Goal: Entertainment & Leisure: Consume media (video, audio)

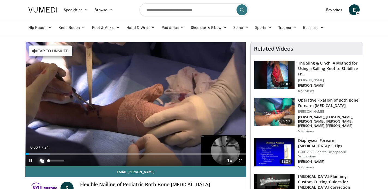
click at [40, 159] on span "Video Player" at bounding box center [41, 160] width 11 height 11
click at [240, 161] on span "Video Player" at bounding box center [240, 160] width 11 height 11
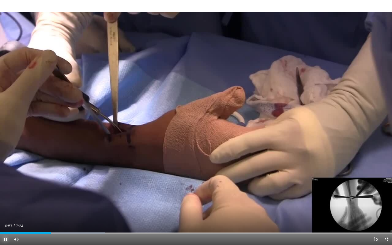
click at [5, 189] on span "Video Player" at bounding box center [5, 239] width 11 height 11
click at [6, 189] on span "Video Player" at bounding box center [5, 239] width 11 height 11
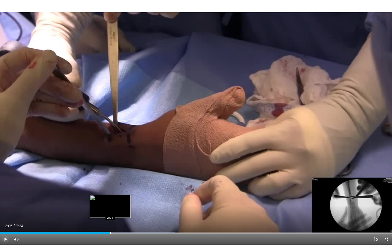
drag, startPoint x: 118, startPoint y: 233, endPoint x: 110, endPoint y: 234, distance: 7.4
click at [110, 189] on div "Progress Bar" at bounding box center [110, 233] width 1 height 2
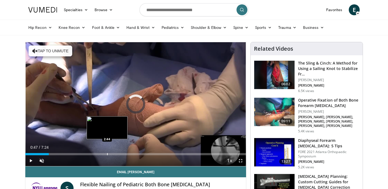
drag, startPoint x: 26, startPoint y: 155, endPoint x: 107, endPoint y: 153, distance: 81.2
click at [107, 153] on div "Progress Bar" at bounding box center [107, 154] width 1 height 2
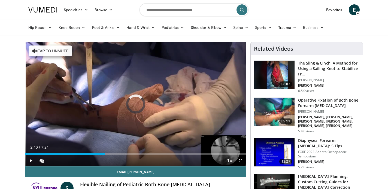
drag, startPoint x: 108, startPoint y: 155, endPoint x: 98, endPoint y: 156, distance: 9.8
click at [98, 156] on div "Current Time 2:40 / Duration 7:24 Play Skip Backward Skip Forward Unmute 100% L…" at bounding box center [135, 160] width 221 height 11
drag, startPoint x: 98, startPoint y: 156, endPoint x: 94, endPoint y: 156, distance: 4.1
click at [94, 156] on div "Current Time 2:26 / Duration 7:24 Pause Skip Backward Skip Forward Unmute 100% …" at bounding box center [135, 160] width 221 height 11
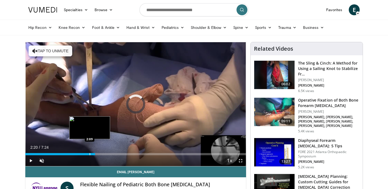
drag, startPoint x: 96, startPoint y: 155, endPoint x: 89, endPoint y: 154, distance: 6.8
click at [90, 154] on div "Progress Bar" at bounding box center [90, 154] width 1 height 2
drag, startPoint x: 90, startPoint y: 155, endPoint x: 84, endPoint y: 155, distance: 5.2
click at [84, 155] on div "Progress Bar" at bounding box center [84, 154] width 1 height 2
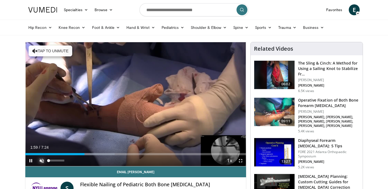
click at [43, 162] on span "Video Player" at bounding box center [41, 160] width 11 height 11
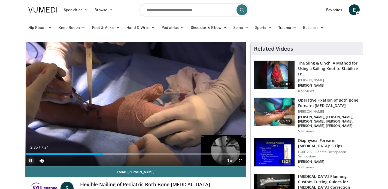
click at [31, 159] on span "Video Player" at bounding box center [30, 160] width 11 height 11
